Goal: Task Accomplishment & Management: Use online tool/utility

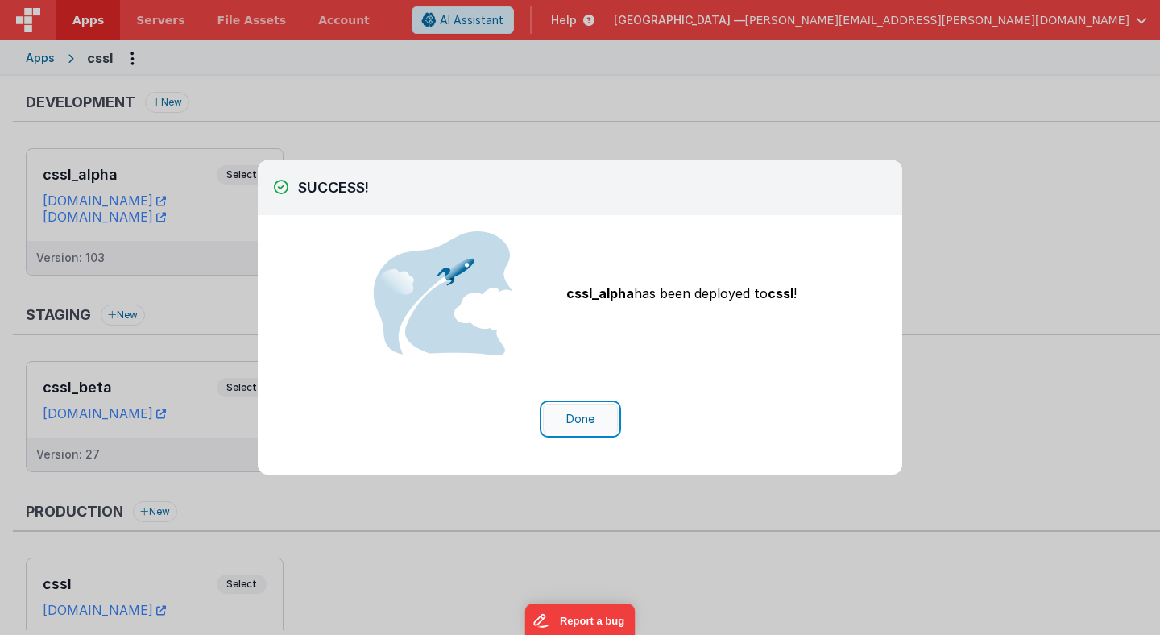
click at [579, 422] on button "Done" at bounding box center [580, 419] width 75 height 31
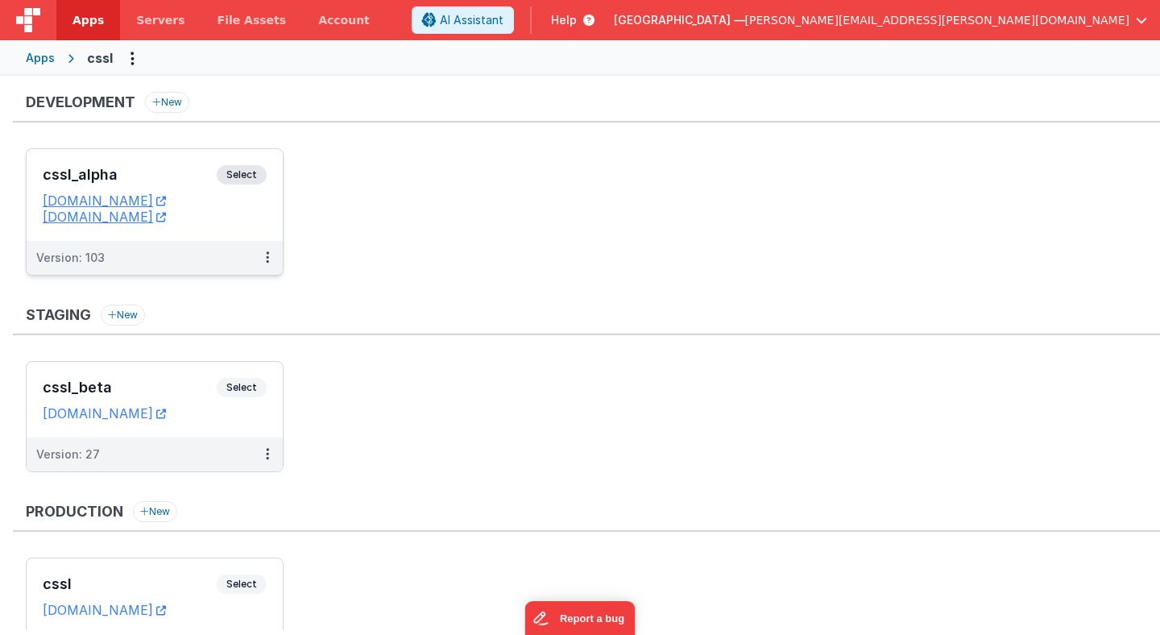
click at [248, 174] on span "Select" at bounding box center [242, 174] width 50 height 19
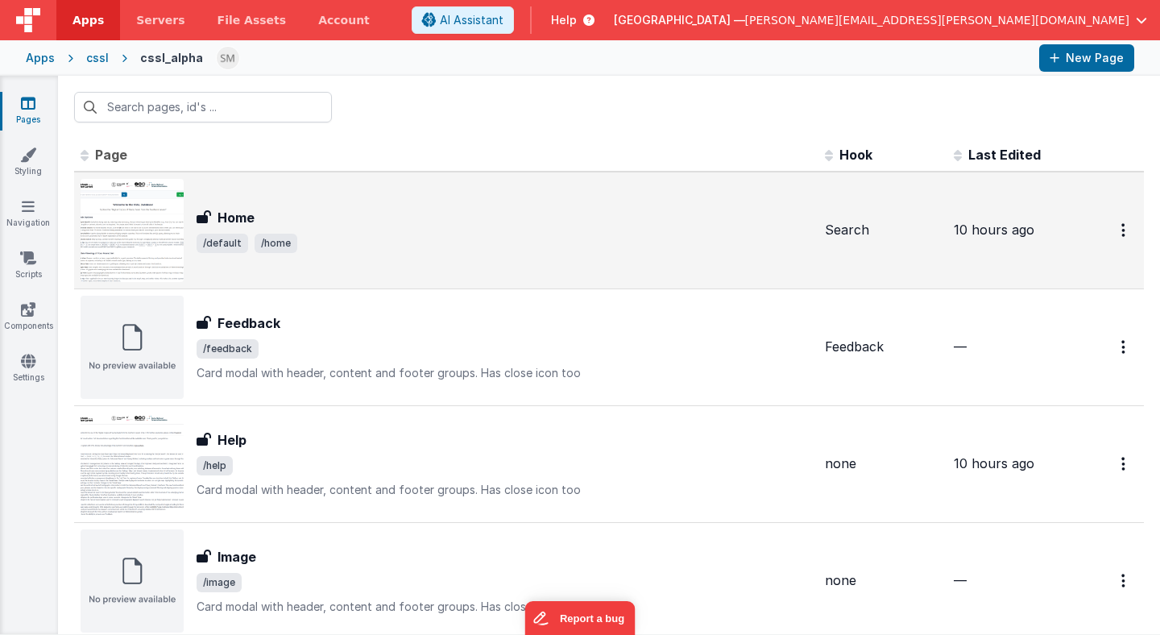
click at [367, 230] on div "Home Home /default /home" at bounding box center [505, 230] width 616 height 45
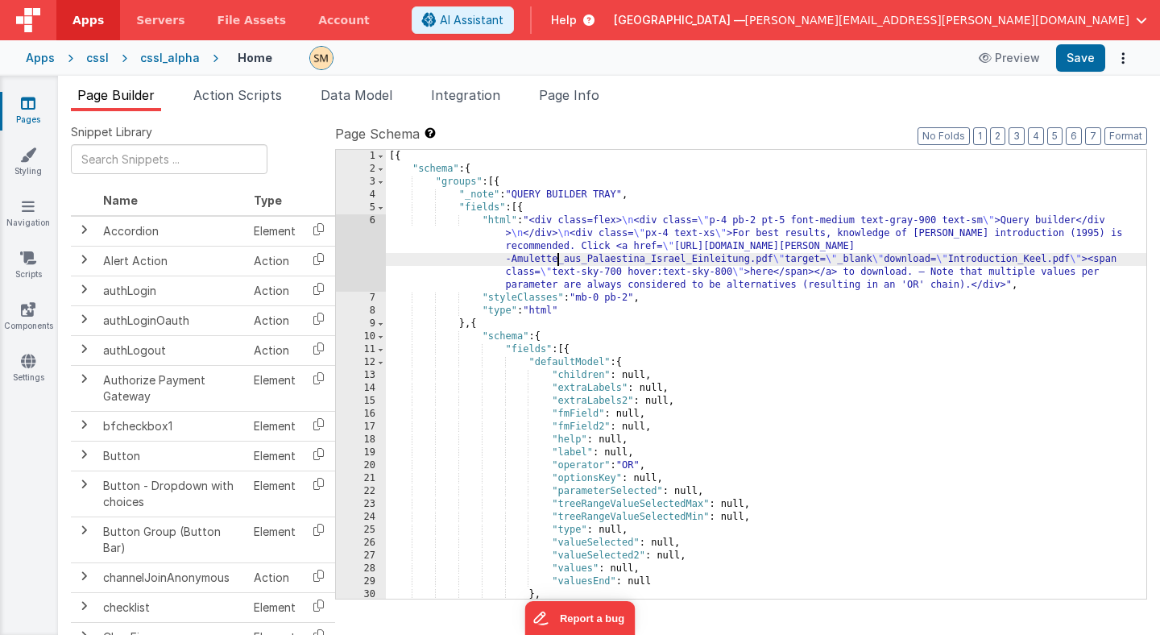
click at [556, 256] on div "[{ "schema" : { "groups" : [{ "_note" : "QUERY BUILDER TRAY" , "fields" : [{ "h…" at bounding box center [766, 387] width 761 height 475
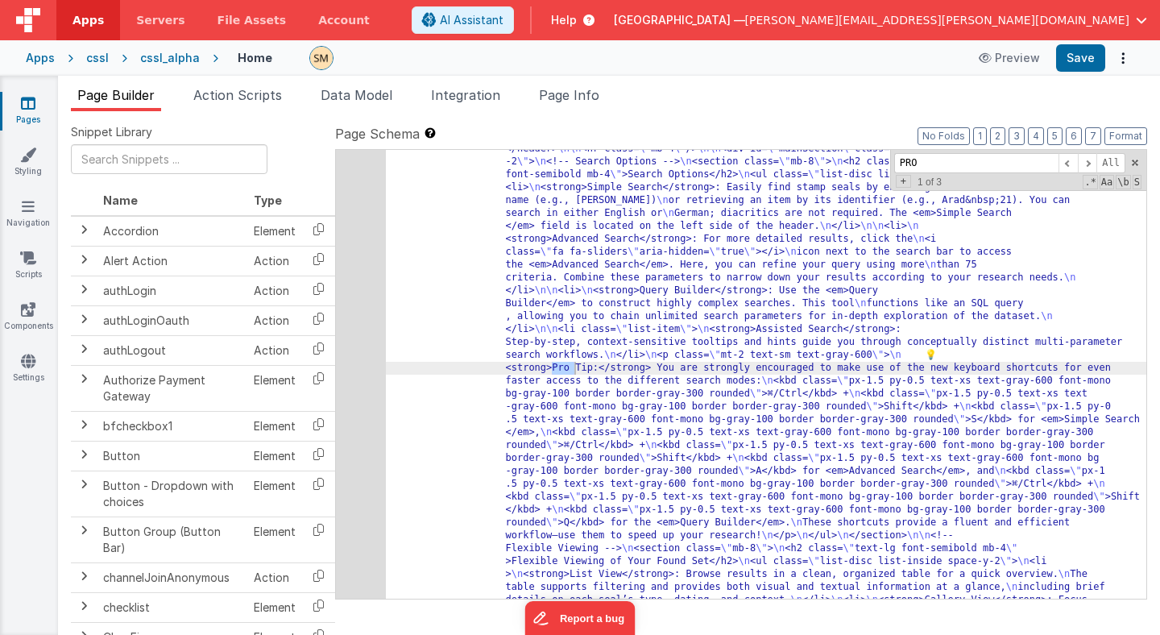
scroll to position [24115, 0]
drag, startPoint x: 551, startPoint y: 368, endPoint x: 592, endPoint y: 368, distance: 40.3
type input "Pro Tip"
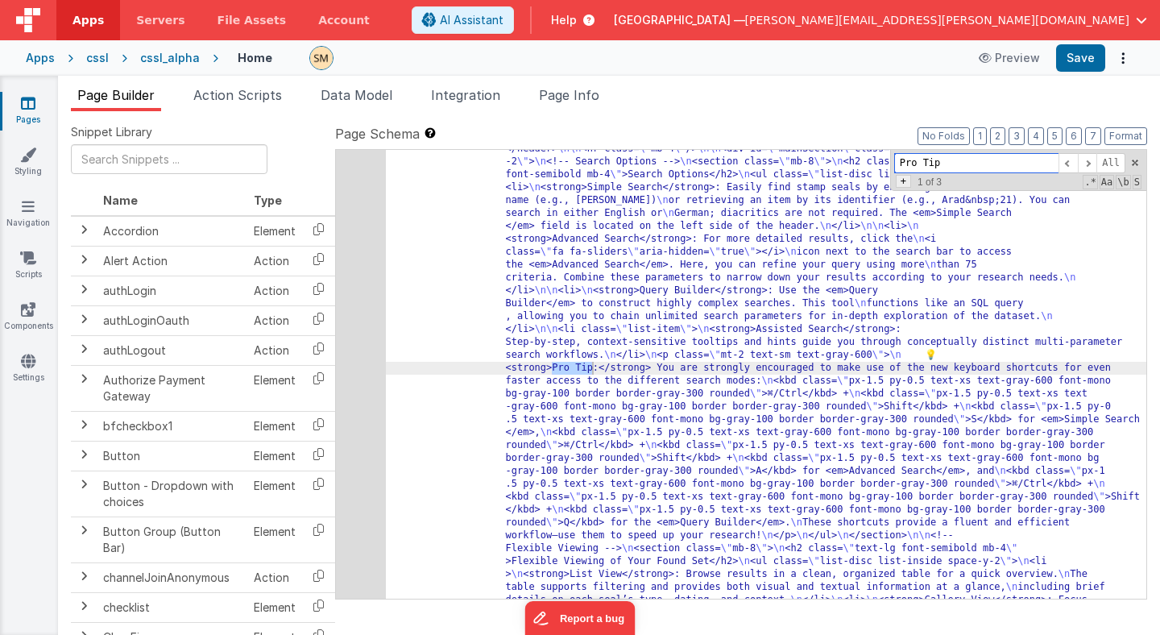
click at [906, 185] on span "+" at bounding box center [903, 181] width 15 height 13
click at [910, 193] on input at bounding box center [977, 186] width 164 height 20
paste input "Note"
type input "Note"
click at [1118, 185] on span "All" at bounding box center [1124, 186] width 29 height 20
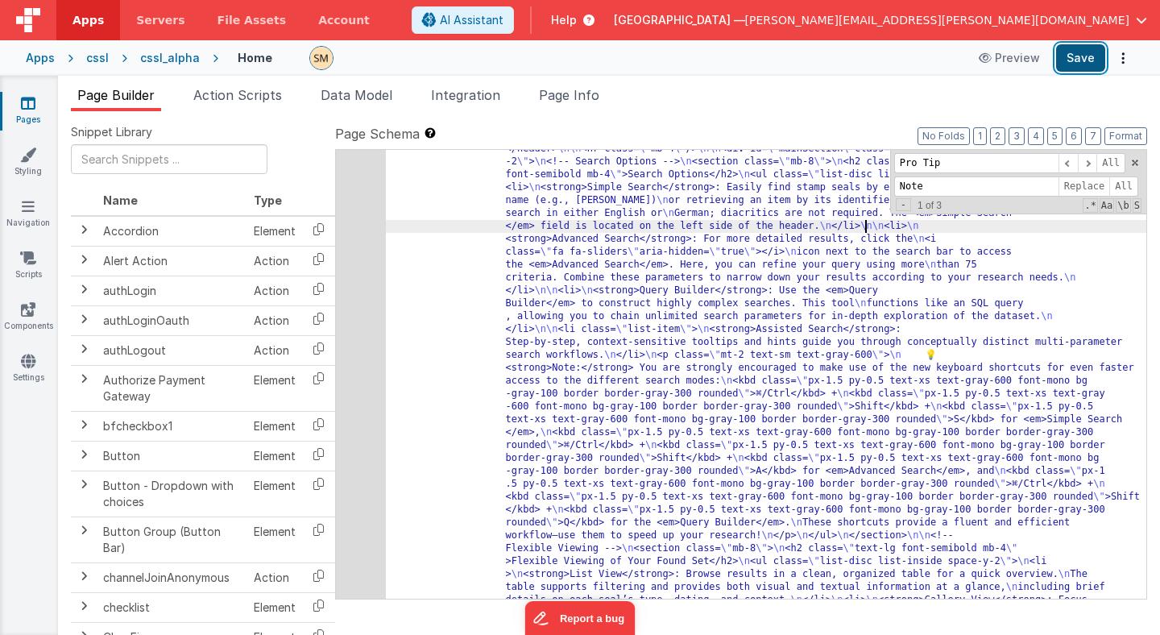
click at [1082, 60] on button "Save" at bounding box center [1080, 57] width 49 height 27
click at [347, 345] on div "1609" at bounding box center [361, 600] width 50 height 1019
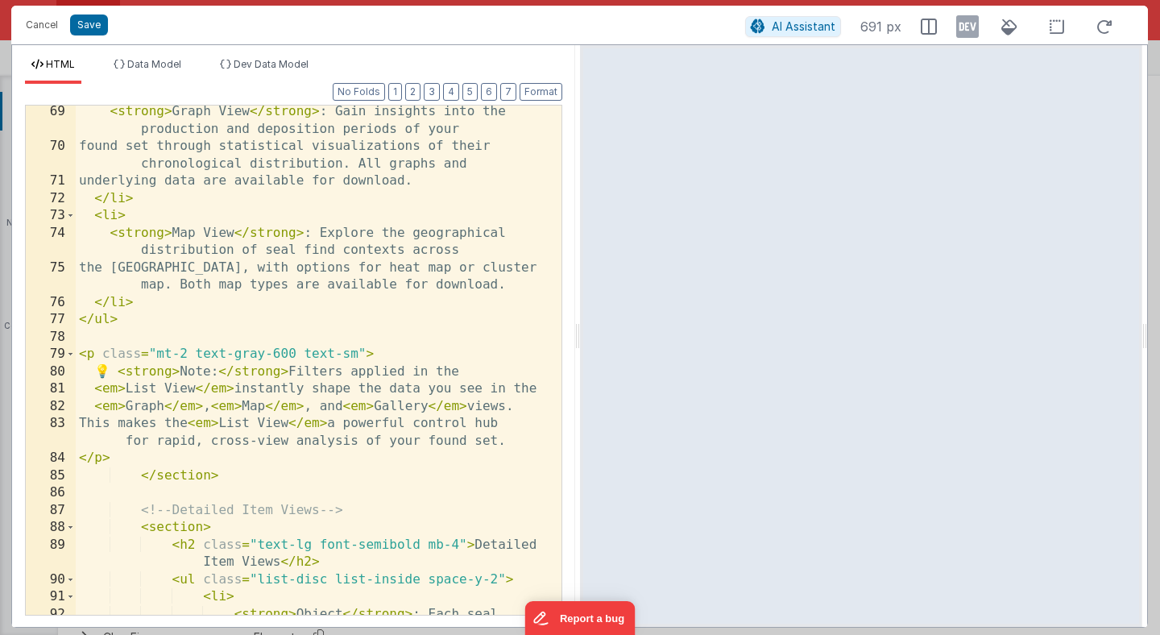
scroll to position [2330, 0]
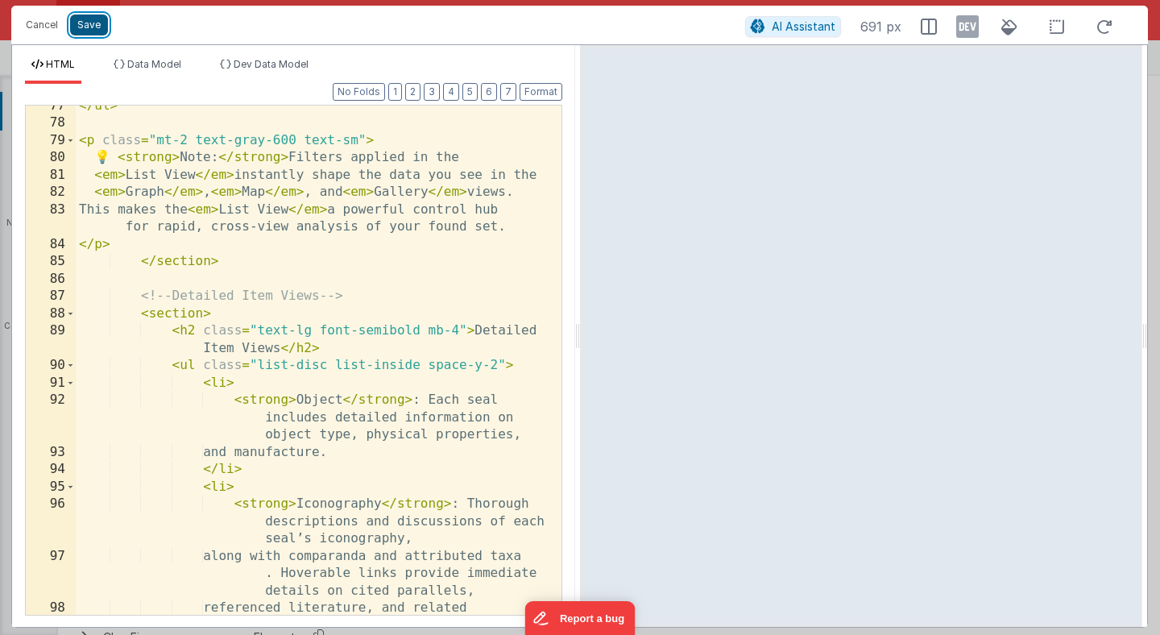
click at [89, 27] on button "Save" at bounding box center [89, 25] width 38 height 21
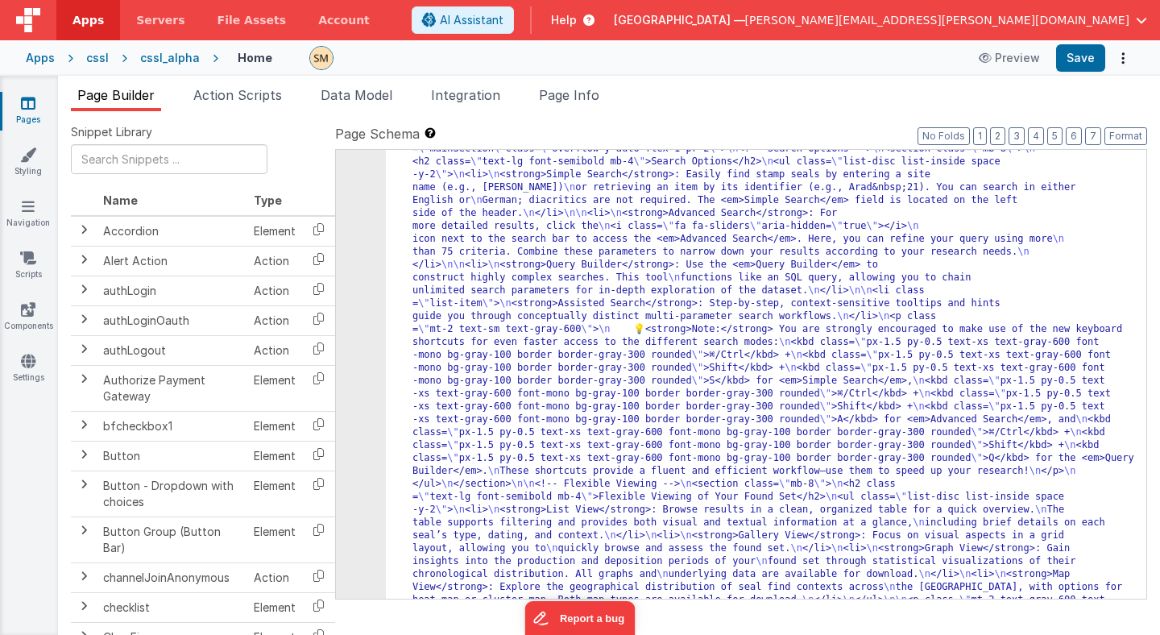
scroll to position [24219, 0]
click at [1084, 56] on button "Save" at bounding box center [1080, 57] width 49 height 27
